Goal: Information Seeking & Learning: Learn about a topic

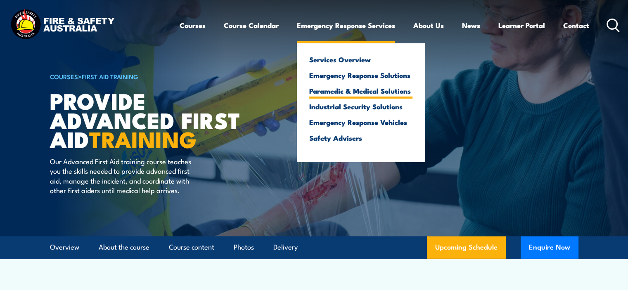
click at [342, 90] on link "Paramedic & Medical Solutions" at bounding box center [360, 90] width 103 height 7
click at [347, 90] on link "Paramedic & Medical Solutions" at bounding box center [360, 90] width 103 height 7
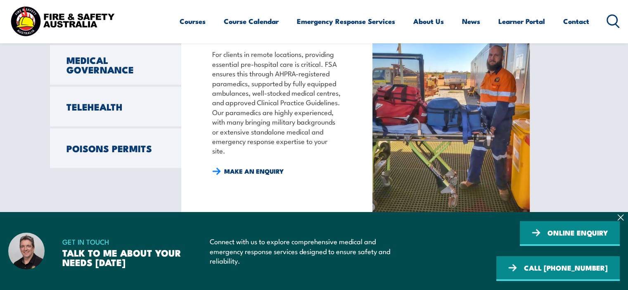
scroll to position [702, 0]
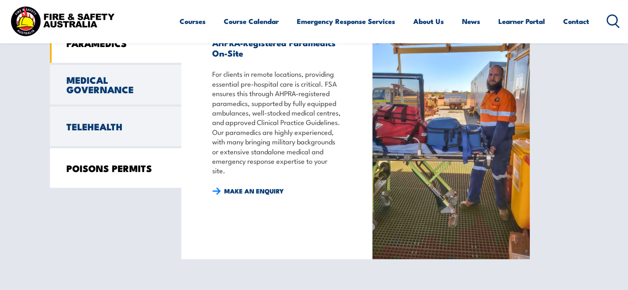
click at [130, 168] on link "POISONS PERMITS" at bounding box center [115, 168] width 131 height 40
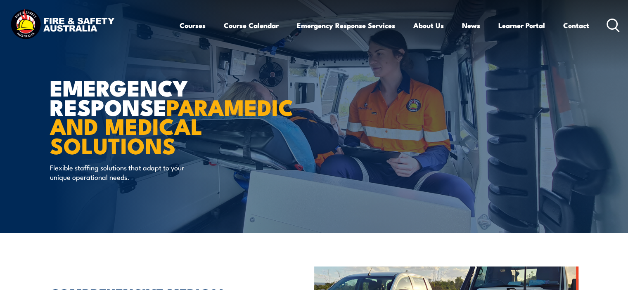
scroll to position [0, 0]
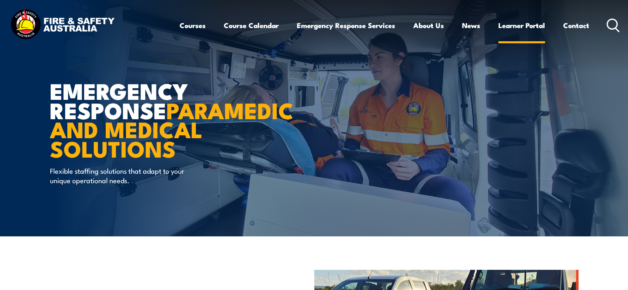
click at [512, 25] on link "Learner Portal" at bounding box center [521, 25] width 47 height 22
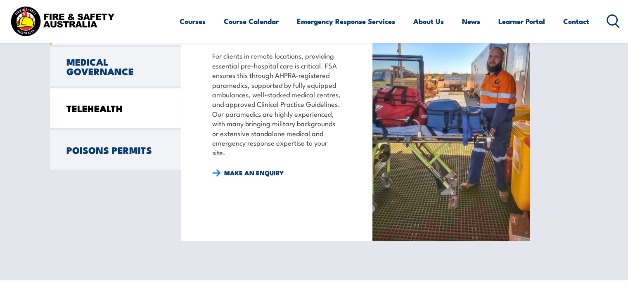
scroll to position [702, 0]
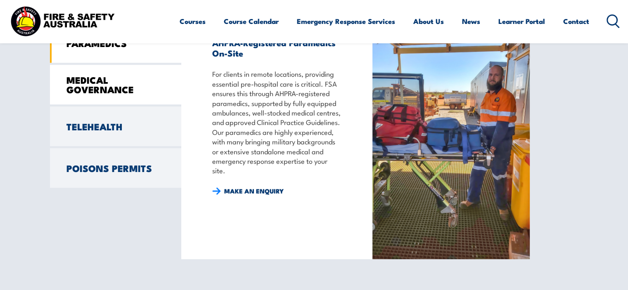
click at [116, 90] on link "MEDICAL GOVERNANCE" at bounding box center [115, 85] width 131 height 40
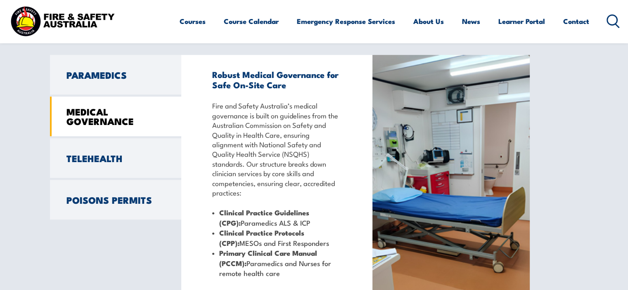
scroll to position [661, 0]
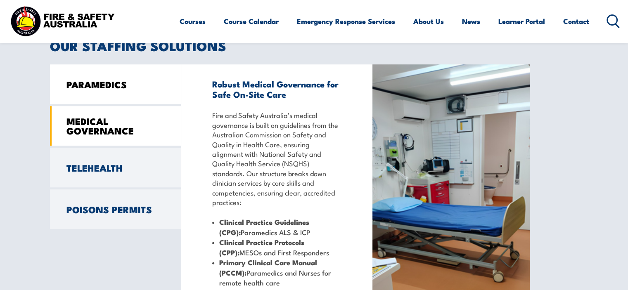
click at [87, 84] on link "PARAMEDICS" at bounding box center [115, 84] width 131 height 40
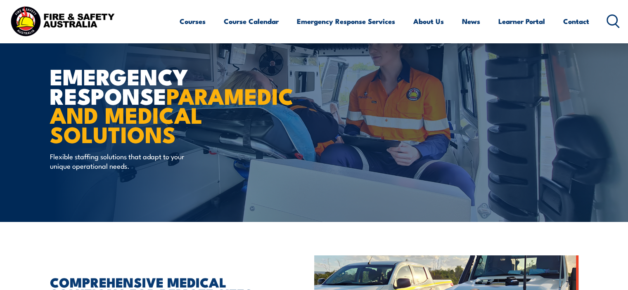
scroll to position [0, 0]
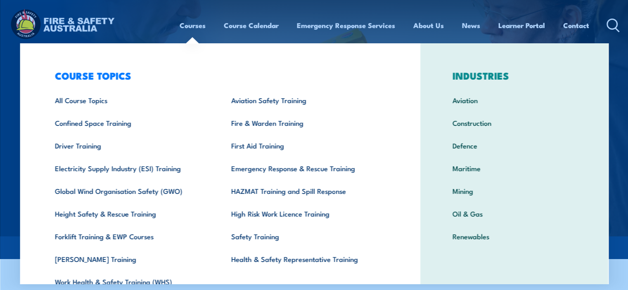
click at [190, 24] on link "Courses" at bounding box center [193, 25] width 26 height 22
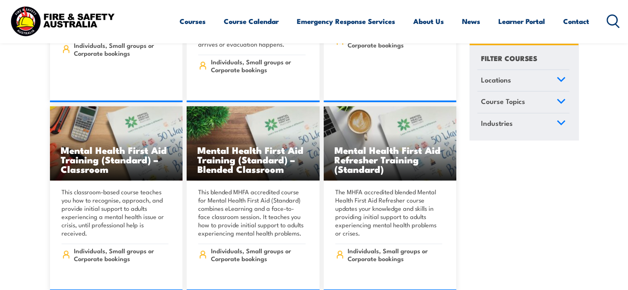
scroll to position [5078, 0]
